Goal: Task Accomplishment & Management: Use online tool/utility

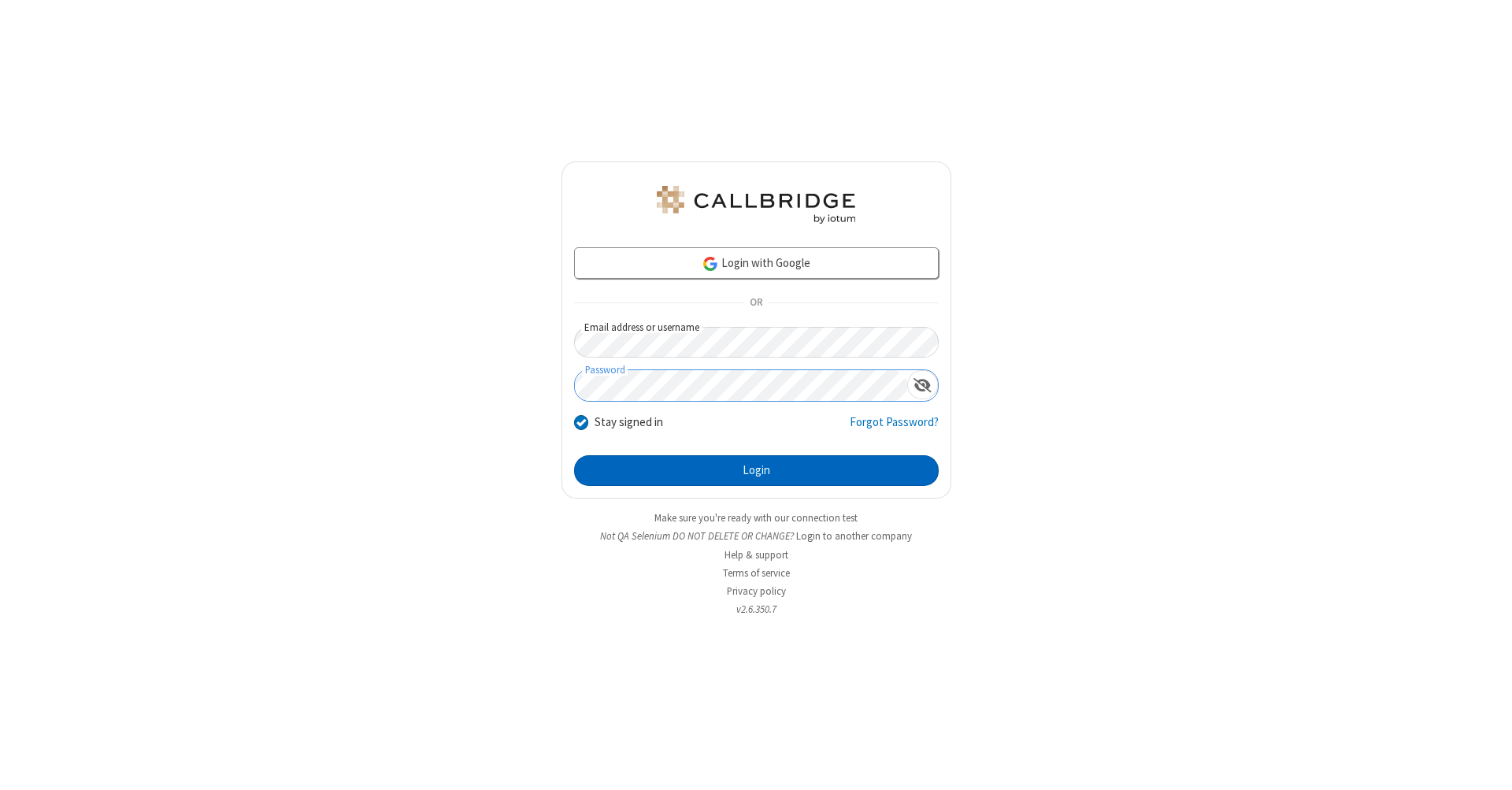
click at [756, 471] on button "Login" at bounding box center [756, 471] width 364 height 31
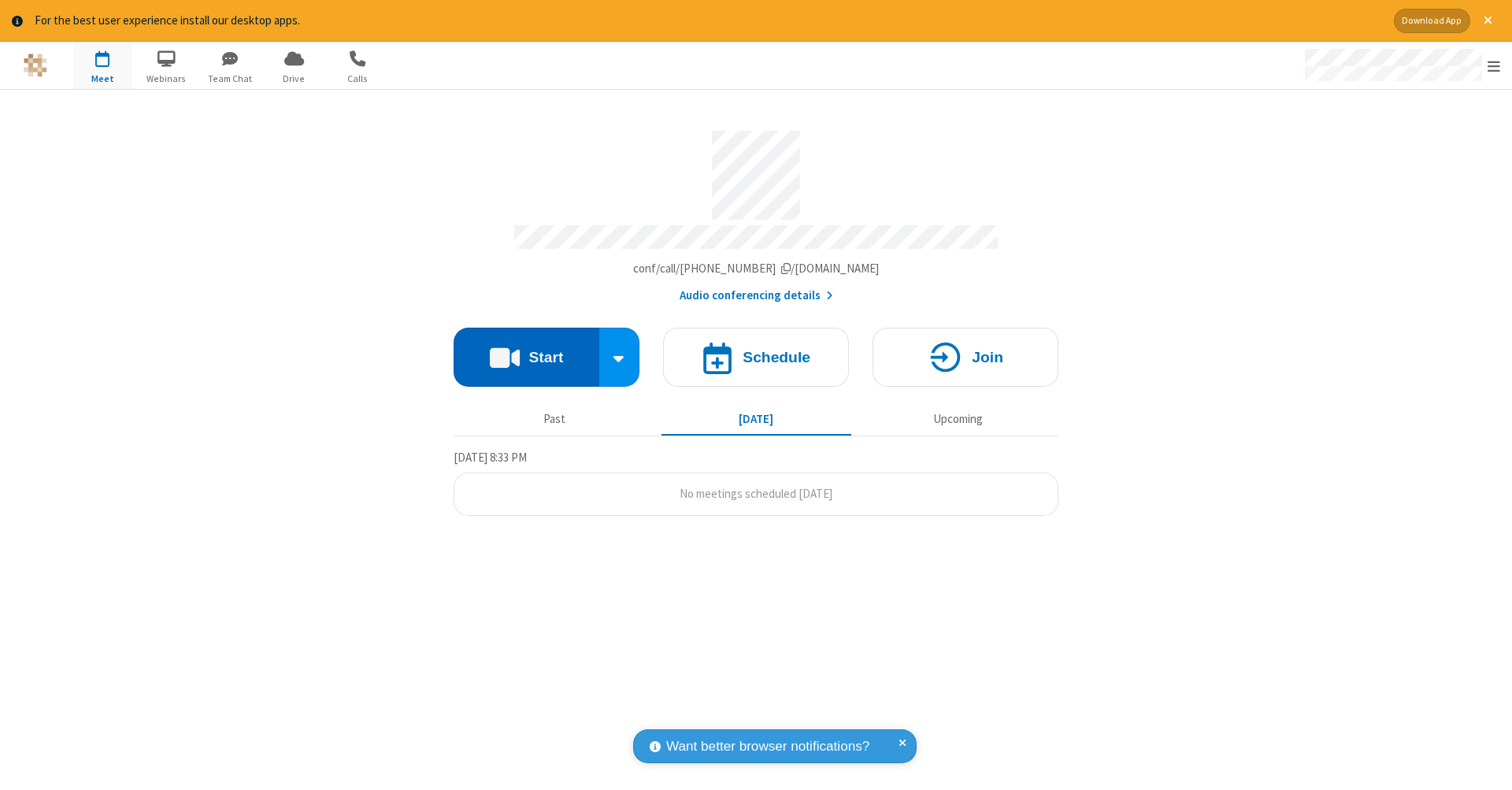
click at [526, 349] on button "Start" at bounding box center [526, 357] width 145 height 59
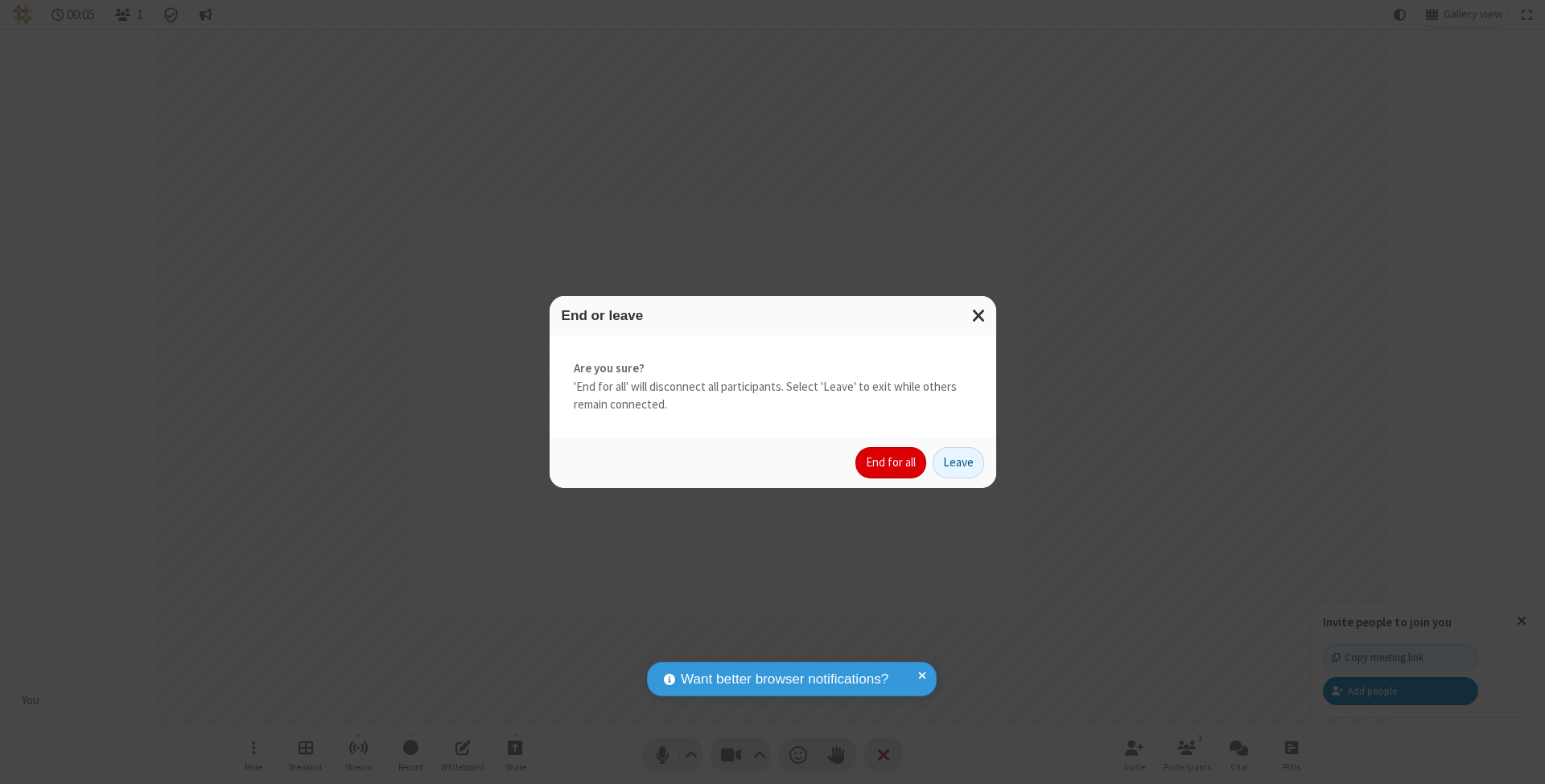
click at [891, 462] on button "End for all" at bounding box center [891, 463] width 71 height 32
